Goal: Submit feedback/report problem: Submit feedback/report problem

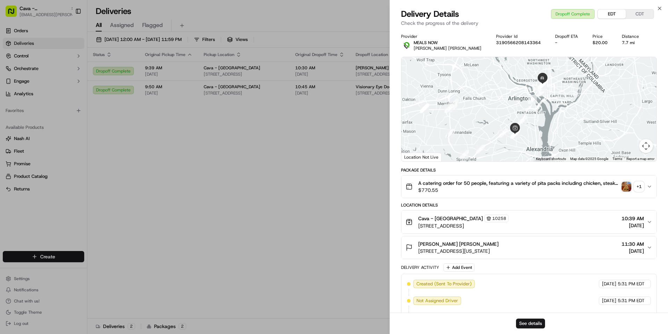
scroll to position [204, 0]
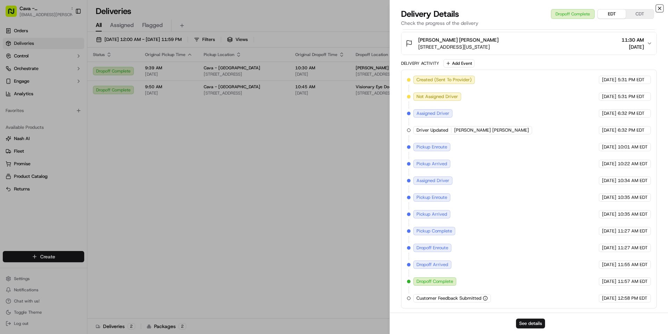
click at [662, 9] on icon "button" at bounding box center [660, 9] width 6 height 6
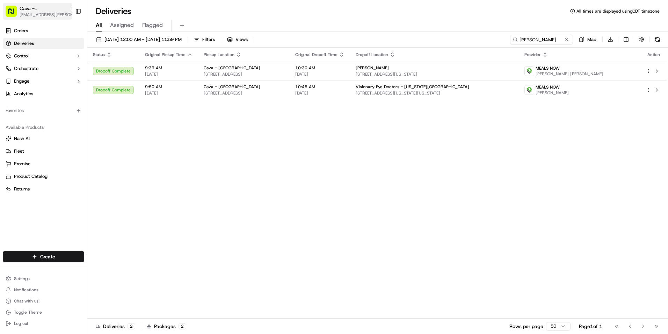
click at [58, 12] on span "[EMAIL_ADDRESS][PERSON_NAME][DOMAIN_NAME]" at bounding box center [48, 15] width 56 height 6
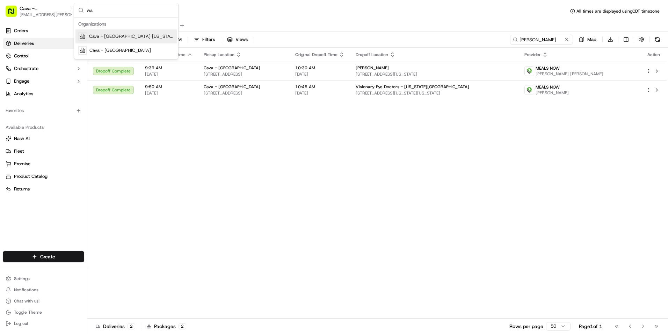
type input "wa"
click at [118, 33] on span "Cava - Houston Washington" at bounding box center [131, 36] width 85 height 6
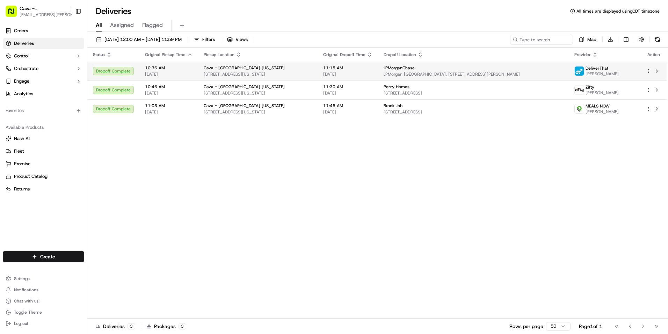
click at [415, 70] on span "JPMorganChase" at bounding box center [399, 68] width 31 height 6
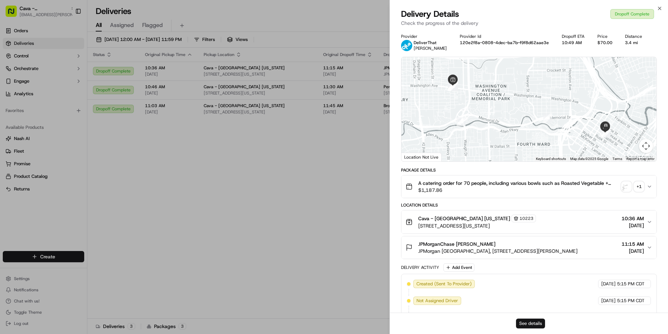
click at [521, 324] on button "See details" at bounding box center [530, 323] width 29 height 10
click at [662, 6] on icon "button" at bounding box center [660, 9] width 6 height 6
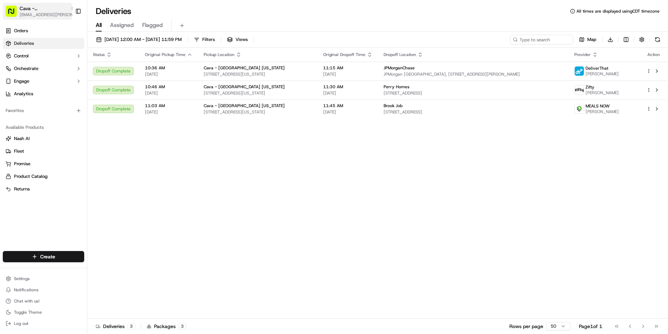
click at [34, 13] on span "[EMAIL_ADDRESS][PERSON_NAME][DOMAIN_NAME]" at bounding box center [48, 15] width 56 height 6
type input "wick"
click at [115, 35] on span "Cava - [GEOGRAPHIC_DATA]" at bounding box center [121, 36] width 62 height 6
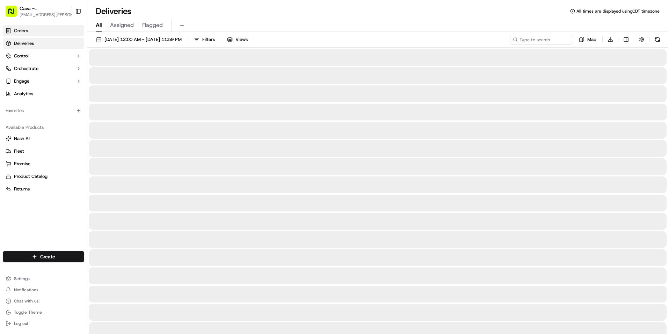
click at [58, 33] on link "Orders" at bounding box center [43, 30] width 81 height 11
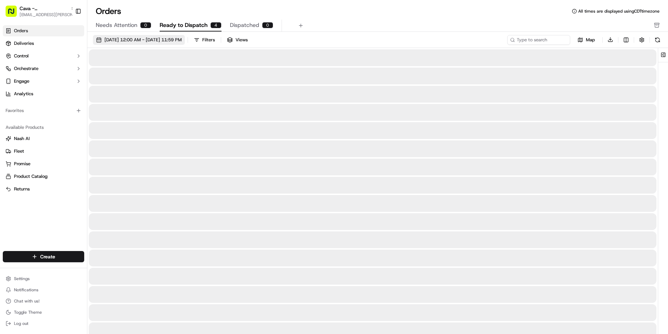
click at [121, 37] on span "09/17/2025 12:00 AM - 09/17/2025 11:59 PM" at bounding box center [143, 40] width 77 height 6
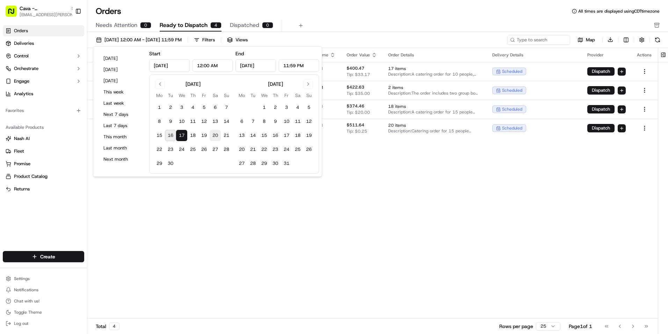
click at [212, 136] on button "20" at bounding box center [215, 135] width 11 height 11
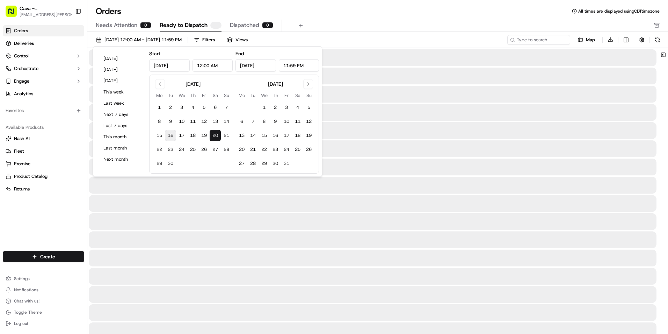
type input "Sep 20, 2025"
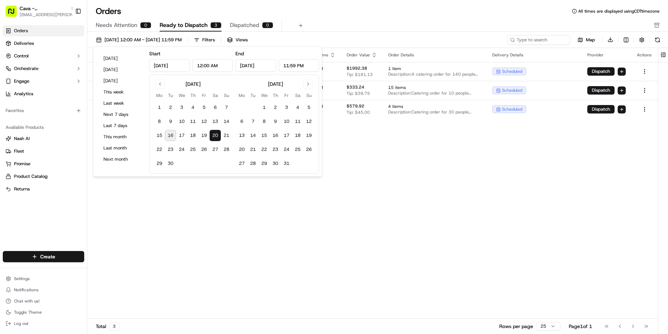
click at [339, 14] on div "Orders All times are displayed using CDT timezone" at bounding box center [377, 11] width 581 height 11
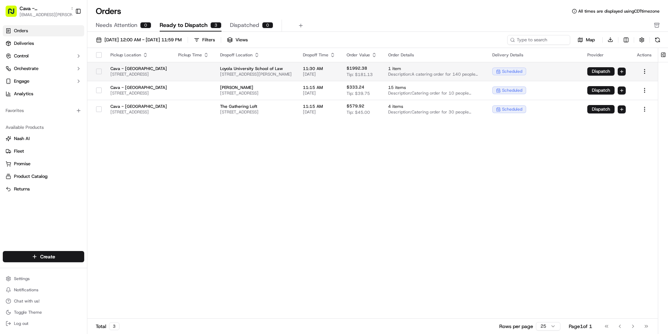
click at [260, 72] on span "25 E Pearson St, Chicago, IL 60611, USA" at bounding box center [256, 74] width 72 height 6
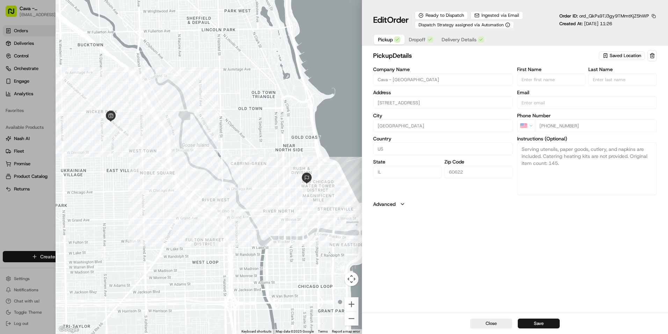
click at [416, 42] on span "Dropoff" at bounding box center [417, 39] width 17 height 7
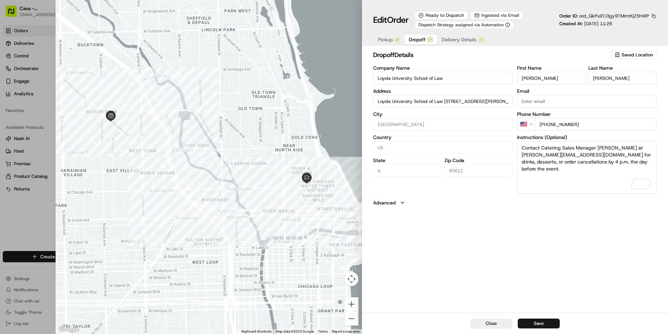
click at [509, 146] on div "Company Name Loyola University School of Law Address Loyola University School o…" at bounding box center [515, 129] width 284 height 128
paste textarea "The best number for the delivery when the driver arrives, is 773-387-6010"
type textarea "The best number for the delivery when the driver arrives, is 773-387-6010"
click at [548, 323] on button "Save" at bounding box center [539, 323] width 42 height 10
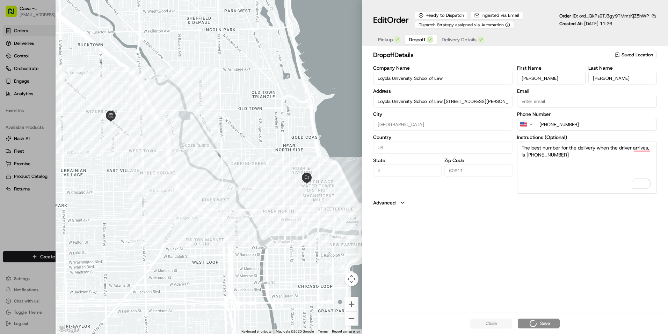
type input "+1"
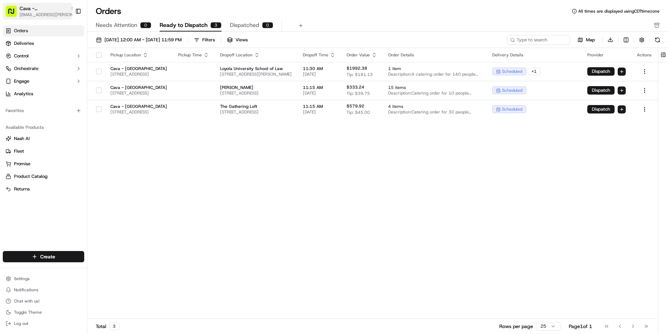
click at [51, 8] on span "Cava - [GEOGRAPHIC_DATA]" at bounding box center [44, 8] width 48 height 7
type input "ply"
click at [125, 34] on span "Cava - Plymouth Meeting" at bounding box center [116, 36] width 53 height 6
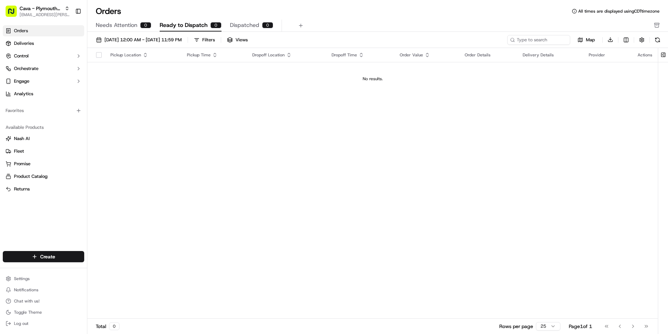
click at [35, 29] on link "Orders" at bounding box center [43, 30] width 81 height 11
click at [120, 38] on span "09/20/2025 12:00 AM - 09/20/2025 11:59 PM" at bounding box center [143, 40] width 77 height 6
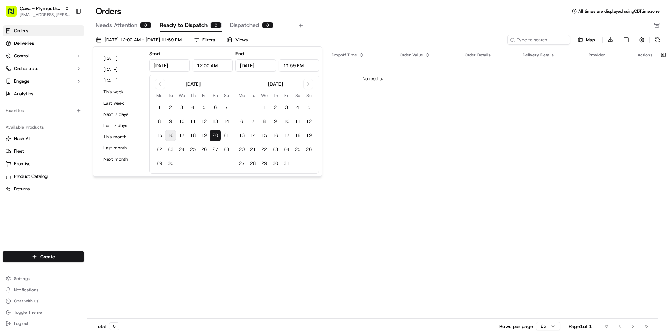
click at [170, 135] on button "16" at bounding box center [170, 135] width 11 height 11
type input "Sep 16, 2025"
click at [158, 148] on button "22" at bounding box center [159, 149] width 11 height 11
type input "Sep 22, 2025"
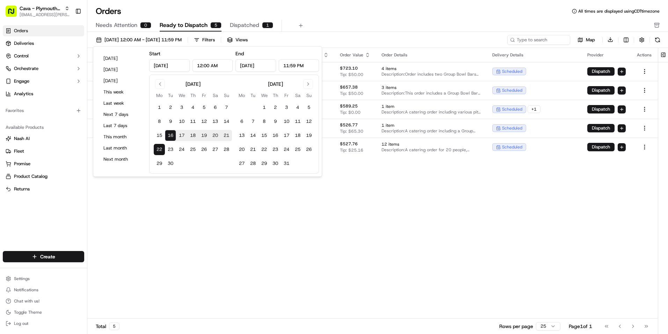
click at [330, 10] on div "Orders All times are displayed using CDT timezone" at bounding box center [377, 11] width 581 height 11
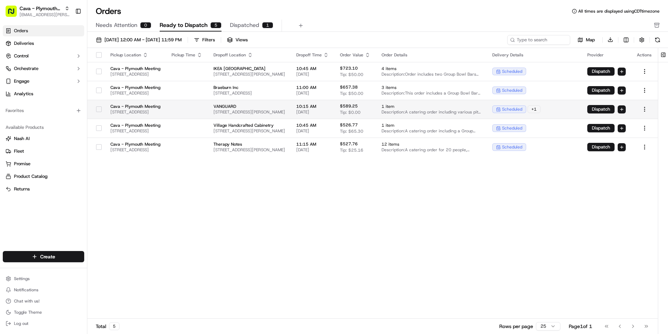
click at [285, 110] on span "100 Admiral Nelson Drive, Malvern, PA 19355, USA" at bounding box center [250, 112] width 72 height 6
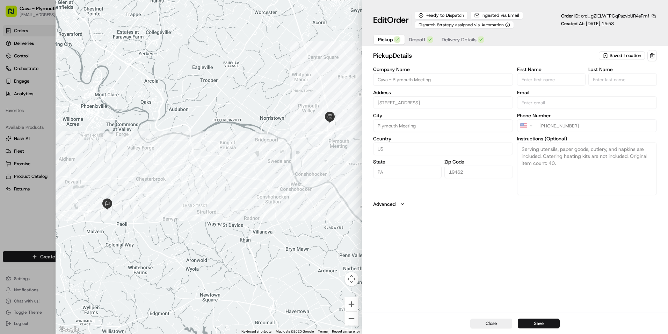
click at [423, 38] on span "Dropoff" at bounding box center [417, 39] width 17 height 7
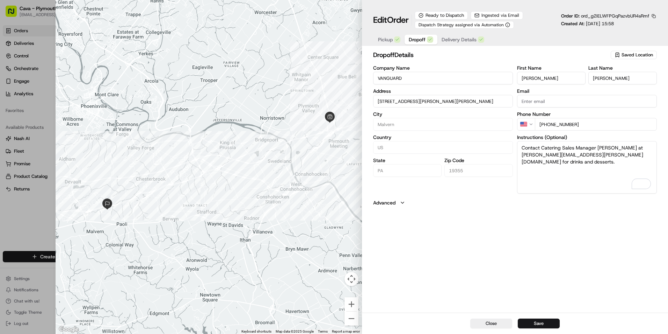
drag, startPoint x: 634, startPoint y: 164, endPoint x: 523, endPoint y: 150, distance: 111.7
click at [523, 150] on textarea "Contact Catering Sales Manager Alan Egber at alan.egber@cava.com for drinks and…" at bounding box center [587, 167] width 140 height 52
paste textarea "Building name is “Victory” for 100 Admiral Nelson Dr if you have any issues"
drag, startPoint x: 571, startPoint y: 156, endPoint x: 643, endPoint y: 144, distance: 72.2
click at [643, 144] on textarea "Building name is “Victory” for 100 Admiral Nelson Dr if you have any issues" at bounding box center [587, 167] width 140 height 52
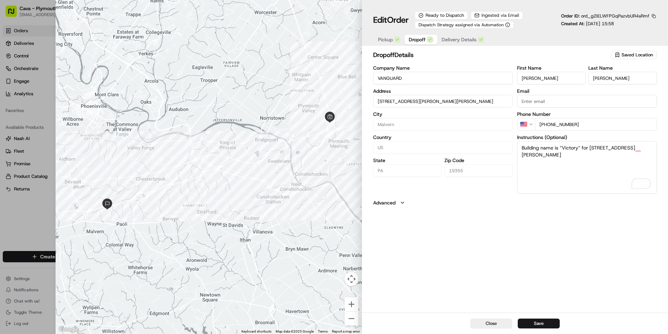
type textarea "Building name is “Victory” for 100 Admiral Nelson Dr"
click at [543, 318] on div "Close Save" at bounding box center [515, 322] width 306 height 21
click at [542, 326] on button "Save" at bounding box center [539, 323] width 42 height 10
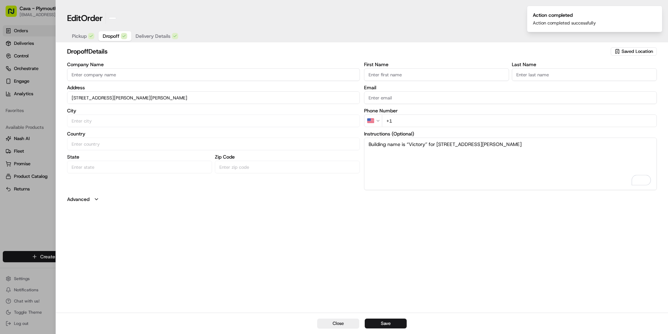
type input "+1"
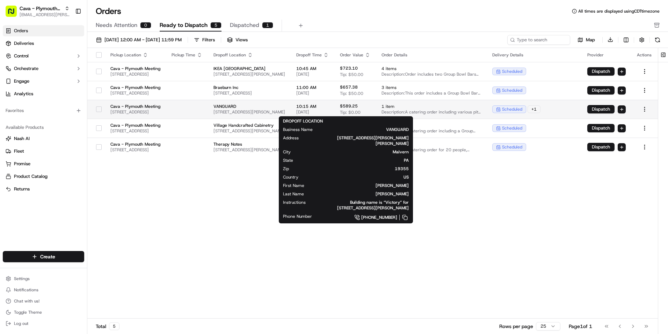
click at [285, 113] on span "100 Admiral Nelson Drive, Malvern, PA 19355, USA" at bounding box center [250, 112] width 72 height 6
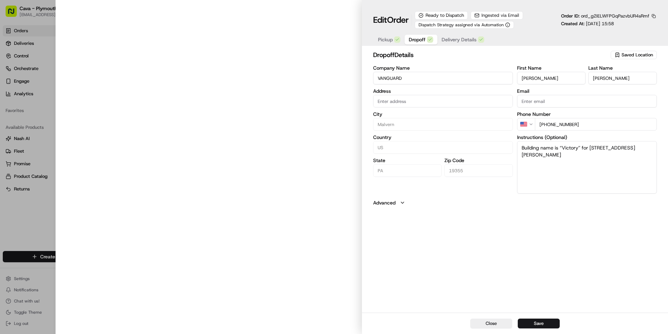
type input "100 Admiral Nelson Dr Malvern, PA 19355"
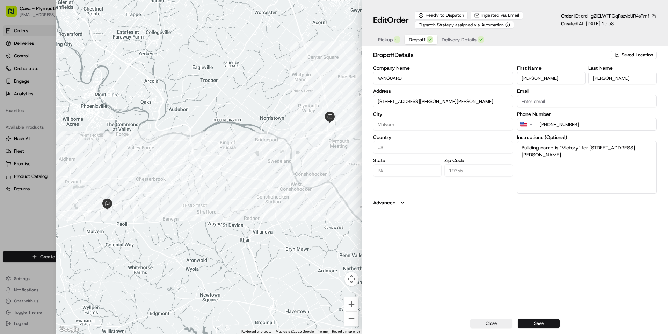
click at [576, 160] on textarea "Building name is “Victory” for 100 Admiral Nelson Dr" at bounding box center [587, 167] width 140 height 52
click at [645, 151] on textarea "Building name is “Victory” for 100 Admiral Nelson Dr" at bounding box center [587, 167] width 140 height 52
paste textarea "My number is 661-480-8535 if anything comes up"
type textarea "Building name is “Victory” for 100 Admiral Nelson Dr. My number is 661-480-8535…"
click at [547, 319] on button "Save" at bounding box center [539, 323] width 42 height 10
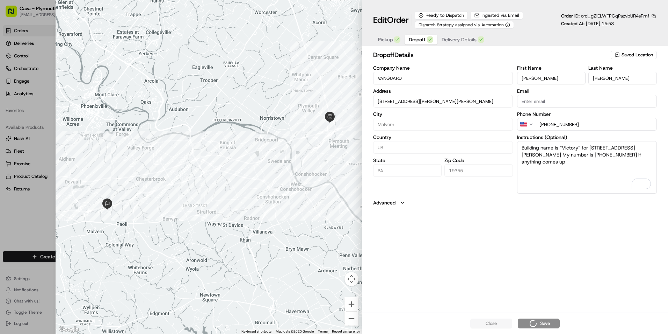
type input "+1"
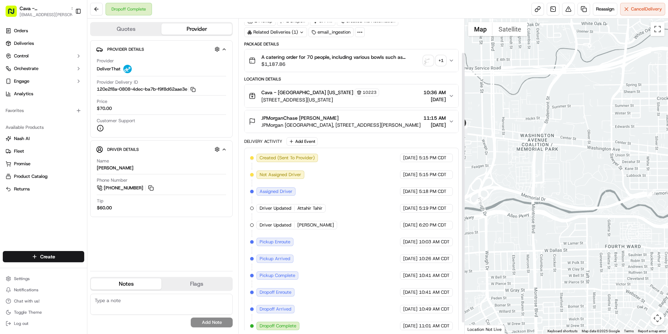
scroll to position [17, 0]
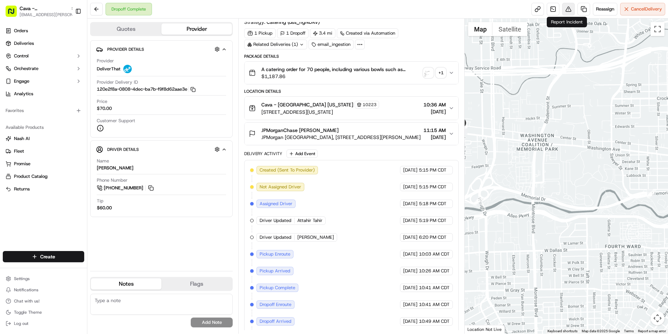
click at [568, 11] on button at bounding box center [569, 9] width 13 height 13
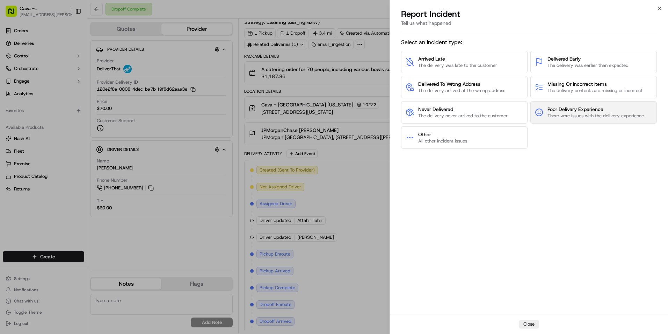
click at [577, 122] on button "Poor Delivery Experience There were issues with the delivery experience" at bounding box center [594, 112] width 127 height 22
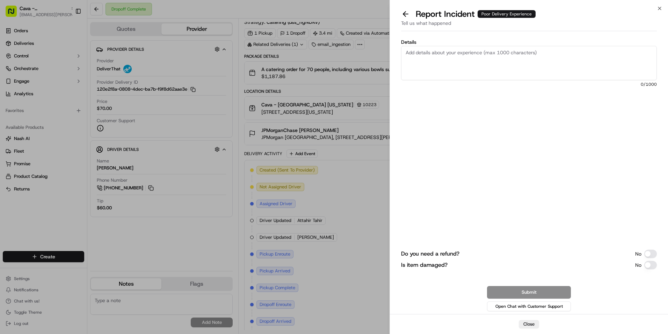
click at [484, 60] on textarea "Details" at bounding box center [529, 63] width 256 height 34
paste textarea "A nightmare of a delivery experience. Driver drove up with no cart. While carry…"
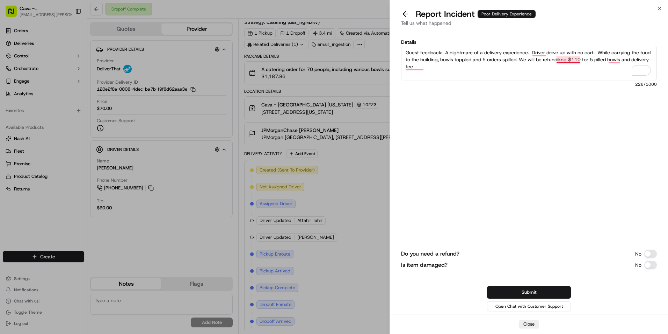
click at [572, 58] on textarea "Guest feedback: A nightmare of a delivery experience. Driver drove up with no c…" at bounding box center [529, 63] width 256 height 34
click at [610, 60] on textarea "Guest feedback: A nightmare of a delivery experience. Driver drove up with no c…" at bounding box center [529, 63] width 256 height 34
click at [610, 62] on textarea "Guest feedback: A nightmare of a delivery experience. Driver drove up with no c…" at bounding box center [529, 63] width 256 height 34
drag, startPoint x: 617, startPoint y: 61, endPoint x: 608, endPoint y: 59, distance: 9.9
click at [608, 59] on textarea "Guest feedback: A nightmare of a delivery experience. Driver drove up with no c…" at bounding box center [529, 63] width 256 height 34
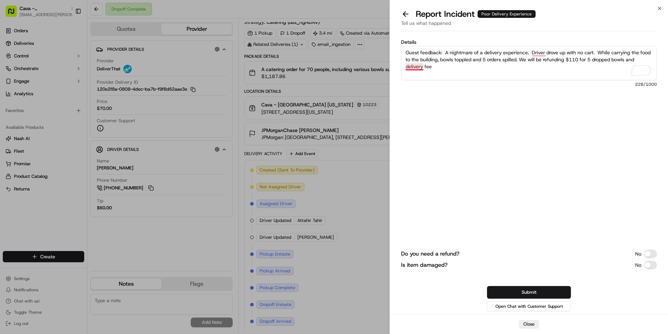
click at [412, 66] on textarea "Guest feedback: A nightmare of a delivery experience. Driver drove up with no c…" at bounding box center [529, 63] width 256 height 34
click at [437, 68] on textarea "Guest feedback: A nightmare of a delivery experience. Driver drove up with no c…" at bounding box center [529, 63] width 256 height 34
click at [442, 66] on textarea "Guest feedback: A nightmare of a delivery experience. Driver drove up with no c…" at bounding box center [529, 63] width 256 height 34
click at [542, 53] on textarea "Guest feedback: A nightmare of a delivery experience. Driver drove up with no c…" at bounding box center [529, 63] width 256 height 34
click at [533, 67] on textarea "Guest feedback: A nightmare of a delivery experience. The driver drove up with …" at bounding box center [529, 63] width 256 height 34
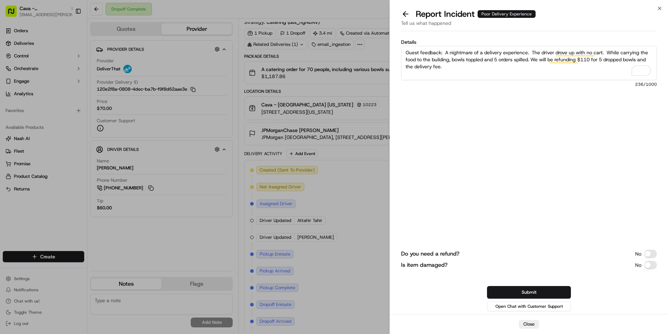
click at [445, 51] on textarea "Guest feedback: A nightmare of a delivery experience. The driver drove up with …" at bounding box center [529, 63] width 256 height 34
click at [532, 59] on textarea "Guest feedback: "A nightmare of a delivery experience. The driver drove up with…" at bounding box center [529, 63] width 256 height 34
click at [445, 70] on textarea "Guest feedback: "A nightmare of a delivery experience. The driver drove up with…" at bounding box center [529, 63] width 256 height 34
type textarea "Guest feedback: "A nightmare of a delivery experience. The driver drove up with…"
click at [653, 252] on button "Do you need a refund?" at bounding box center [651, 253] width 13 height 8
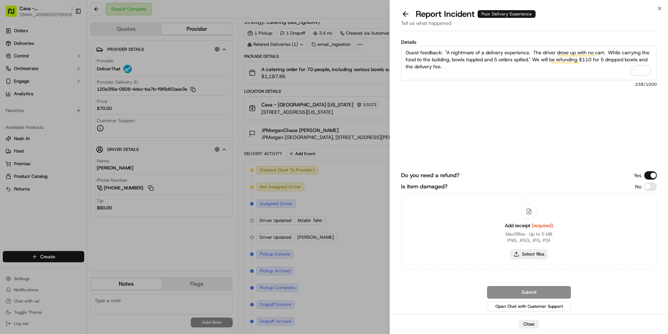
click at [517, 251] on button "Select files" at bounding box center [529, 254] width 37 height 10
type input "C:\fakepath\Cava Catering EMS.pdf"
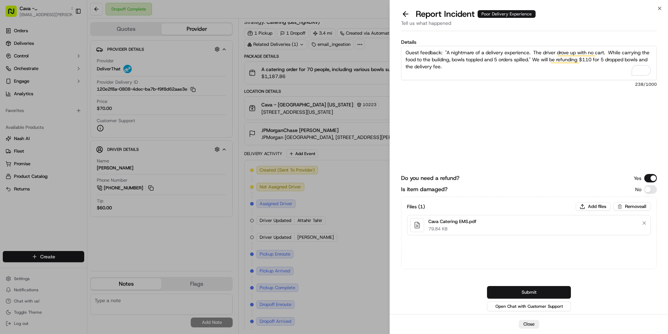
click at [517, 289] on button "Submit" at bounding box center [529, 292] width 84 height 13
